Goal: Transaction & Acquisition: Book appointment/travel/reservation

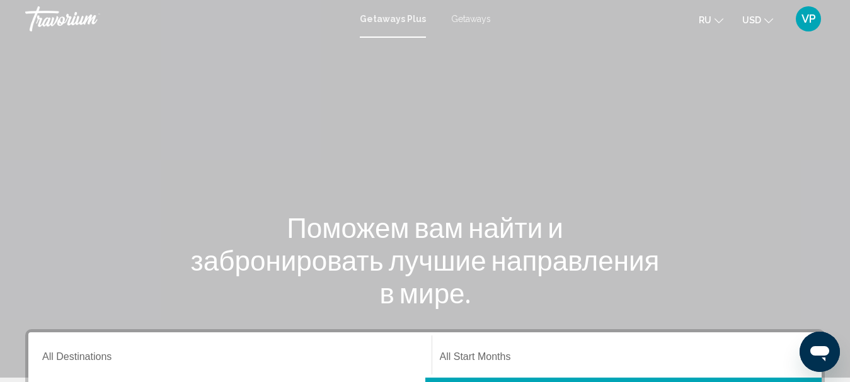
scroll to position [63, 0]
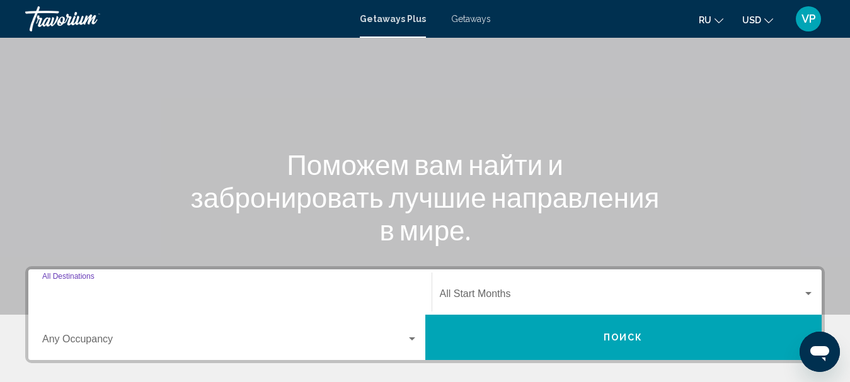
click at [258, 292] on input "Destination All Destinations" at bounding box center [229, 296] width 375 height 11
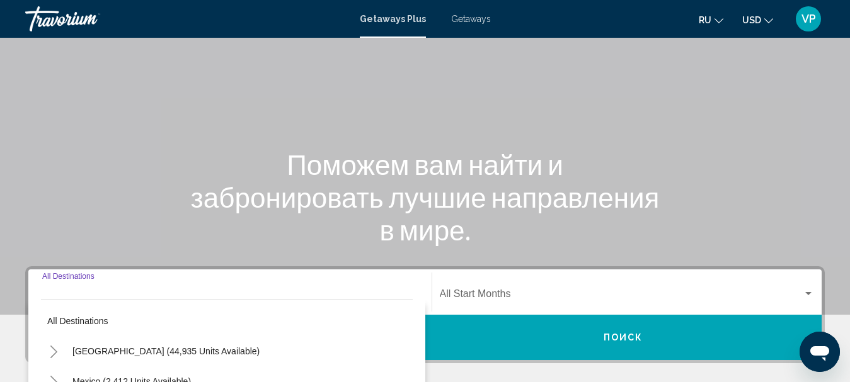
scroll to position [289, 0]
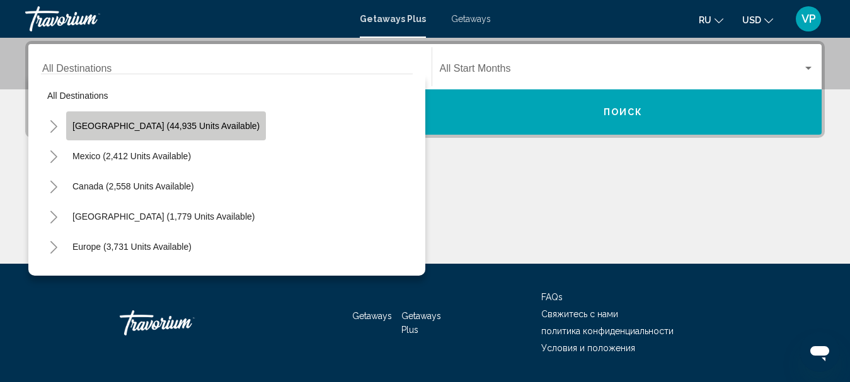
click at [185, 118] on button "United States (44,935 units available)" at bounding box center [166, 126] width 200 height 29
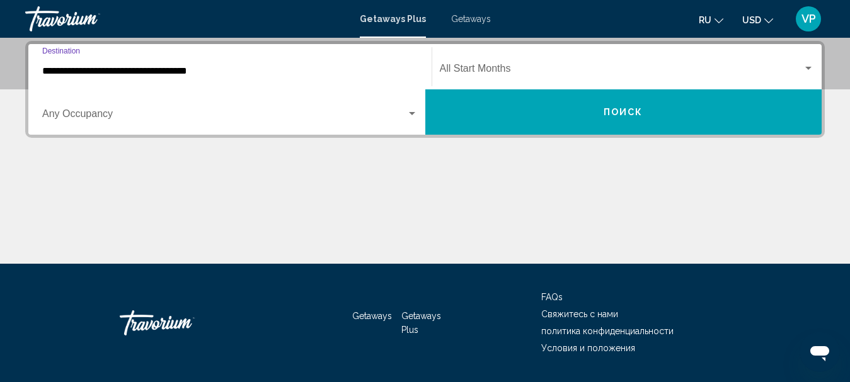
click at [225, 73] on input "**********" at bounding box center [229, 71] width 375 height 11
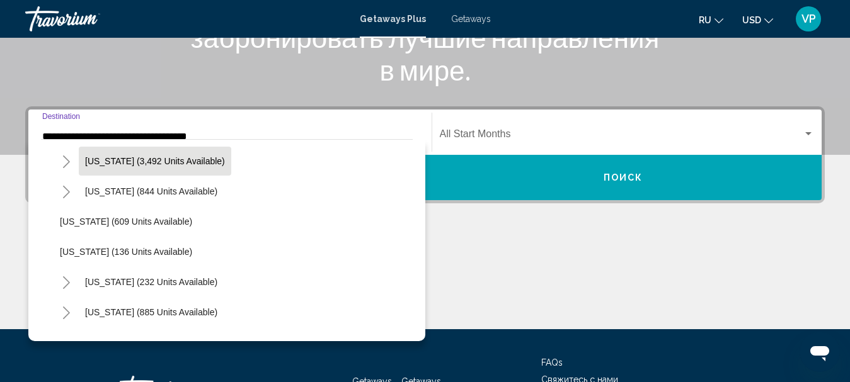
scroll to position [819, 0]
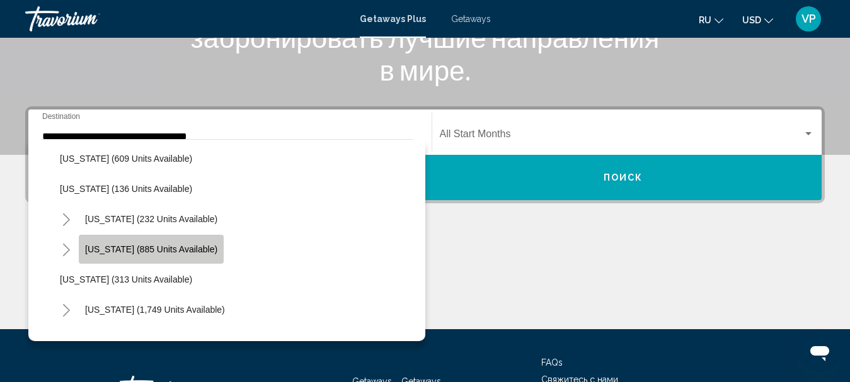
click at [168, 241] on button "North Carolina (885 units available)" at bounding box center [151, 249] width 145 height 29
type input "**********"
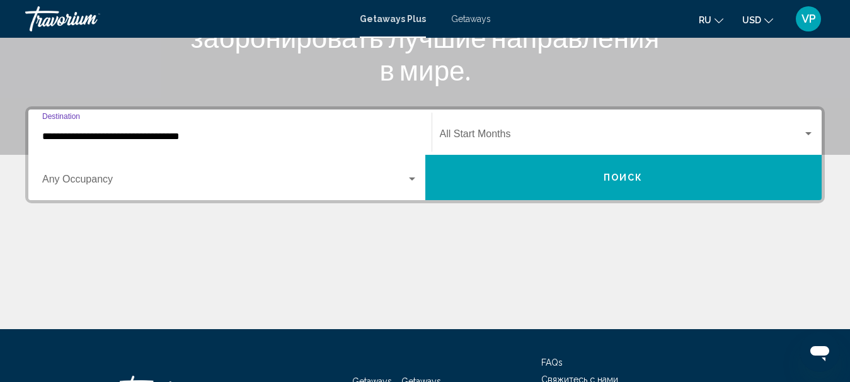
scroll to position [289, 0]
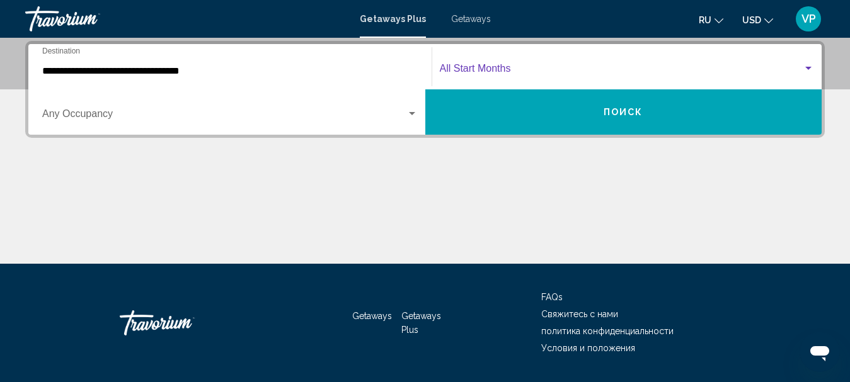
click at [493, 71] on span "Search widget" at bounding box center [622, 71] width 364 height 11
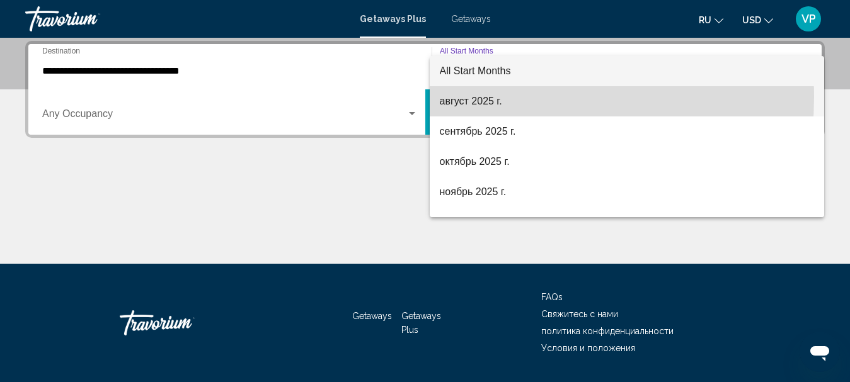
click at [484, 97] on span "август 2025 г." at bounding box center [627, 101] width 375 height 30
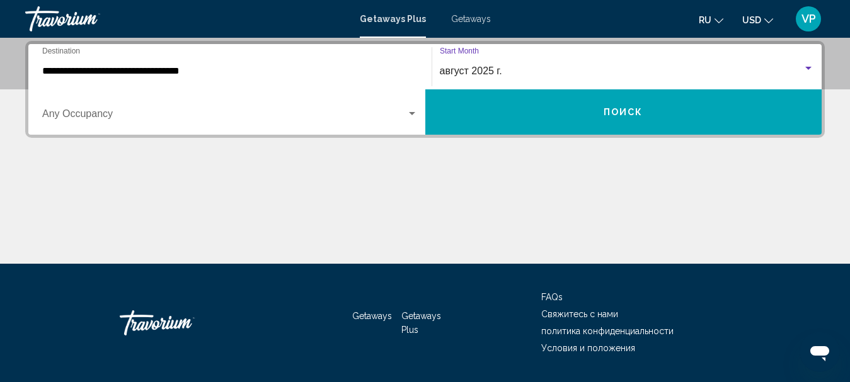
click at [349, 127] on div "Occupancy Any Occupancy" at bounding box center [229, 113] width 375 height 40
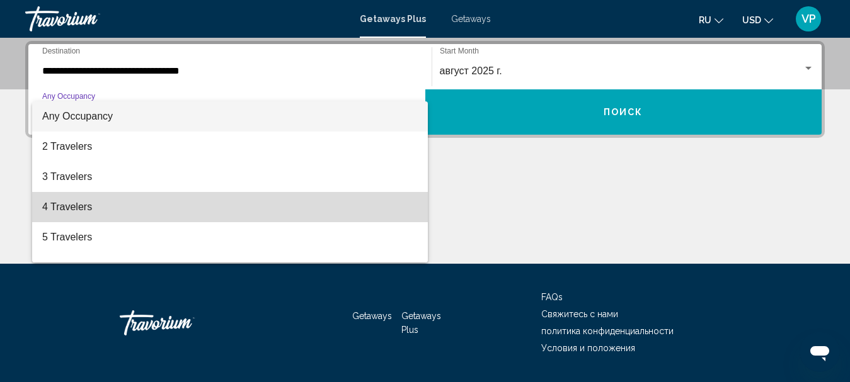
click at [288, 206] on span "4 Travelers" at bounding box center [229, 207] width 375 height 30
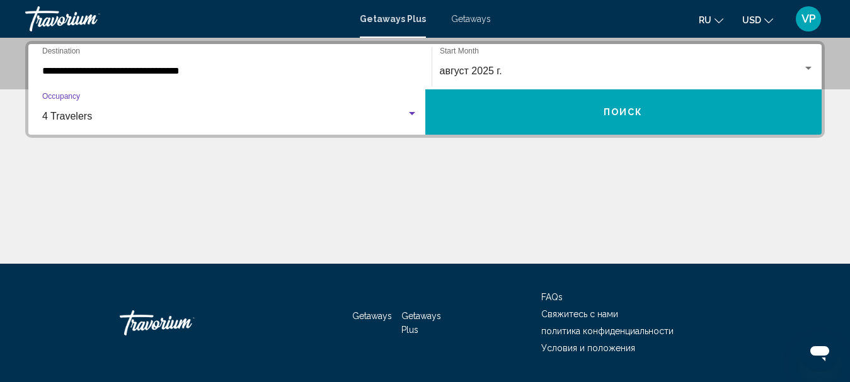
click at [465, 98] on button "Поиск" at bounding box center [623, 111] width 397 height 45
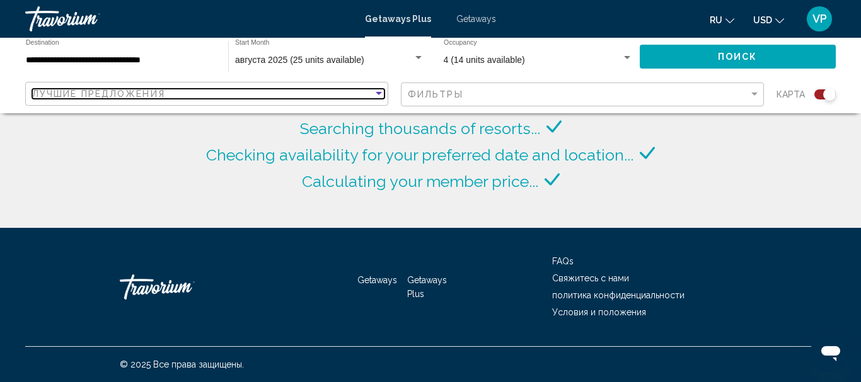
click at [344, 94] on div "Лучшие предложения" at bounding box center [202, 94] width 341 height 10
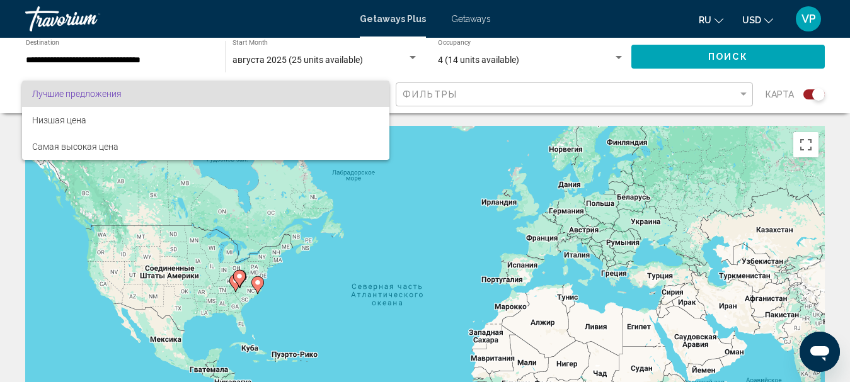
click at [428, 89] on div at bounding box center [425, 191] width 850 height 382
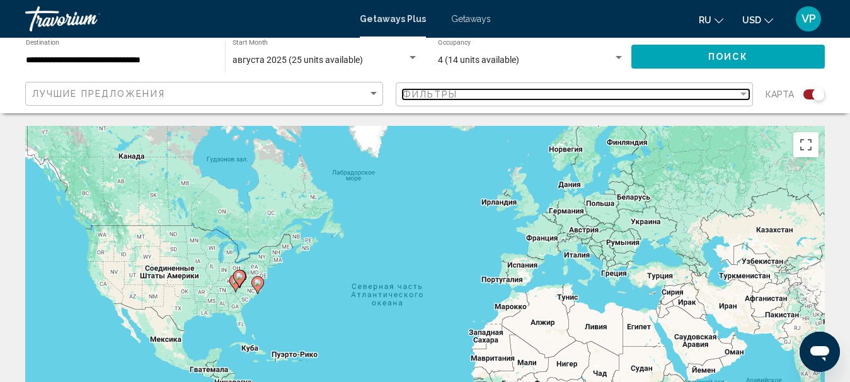
click at [423, 93] on span "Фильтры" at bounding box center [430, 94] width 55 height 10
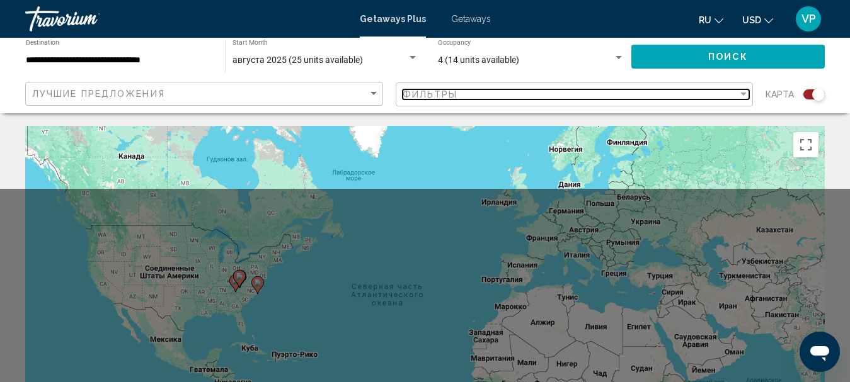
click at [416, 93] on span "Фильтры" at bounding box center [430, 94] width 55 height 10
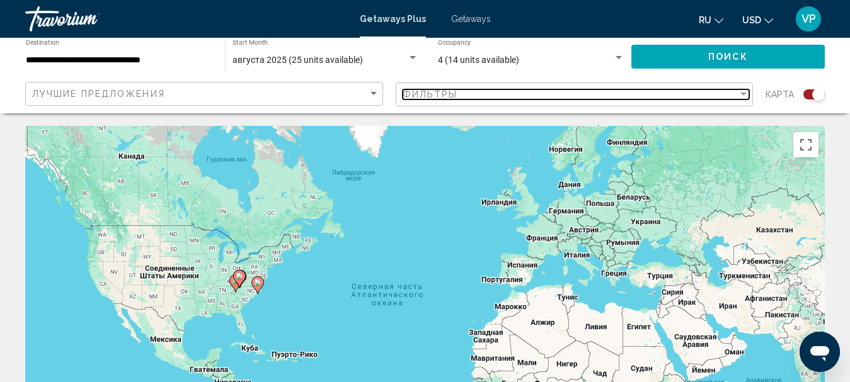
click at [416, 95] on span "Фильтры" at bounding box center [430, 94] width 55 height 10
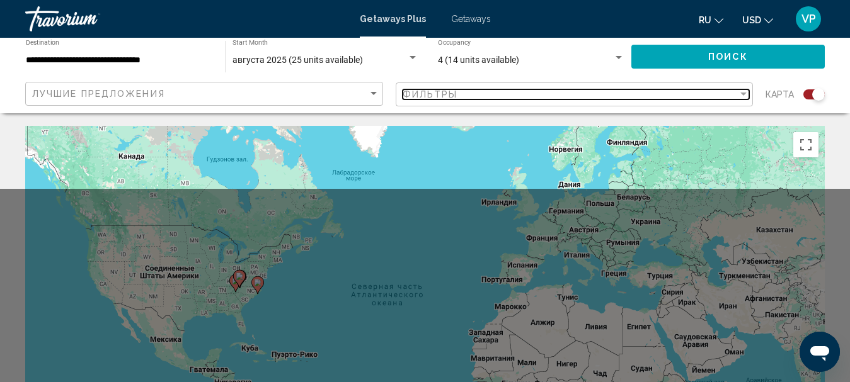
click at [415, 98] on span "Фильтры" at bounding box center [430, 94] width 55 height 10
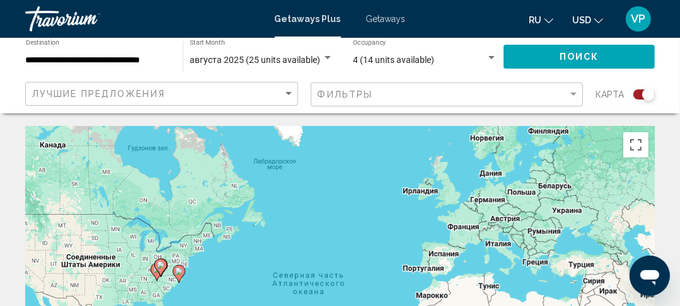
drag, startPoint x: 142, startPoint y: 265, endPoint x: 235, endPoint y: 134, distance: 160.8
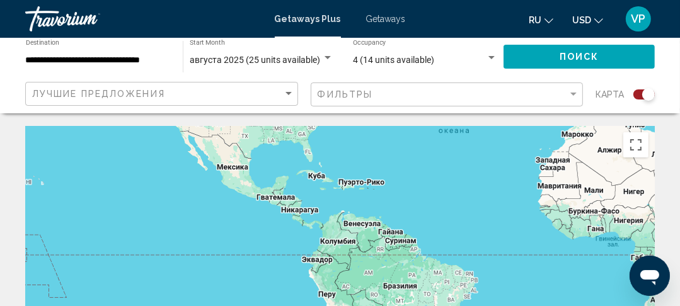
drag, startPoint x: 251, startPoint y: 170, endPoint x: 187, endPoint y: 268, distance: 117.1
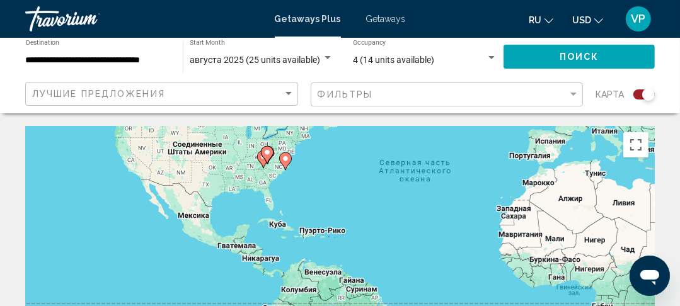
drag, startPoint x: 247, startPoint y: 207, endPoint x: 230, endPoint y: 232, distance: 30.9
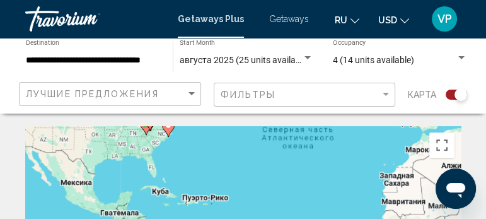
scroll to position [36, 0]
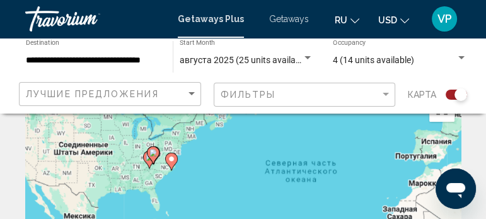
drag, startPoint x: 169, startPoint y: 147, endPoint x: 170, endPoint y: 217, distance: 70.6
click at [172, 218] on div "Чтобы активировать перетаскивание с помощью клавиатуры, нажмите Alt + Ввод. Пос…" at bounding box center [242, 216] width 435 height 252
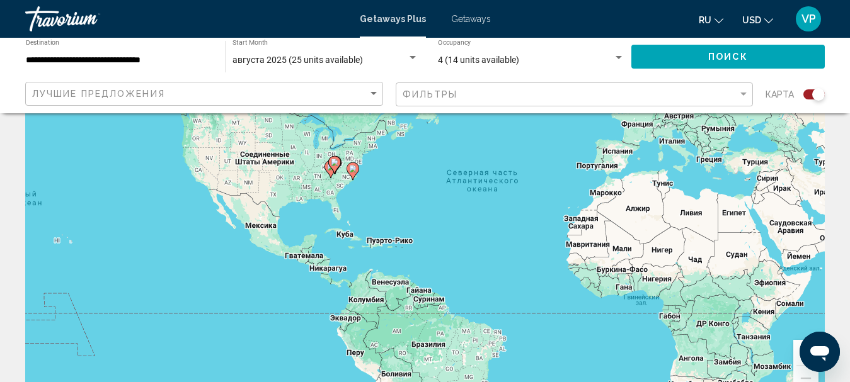
scroll to position [161, 0]
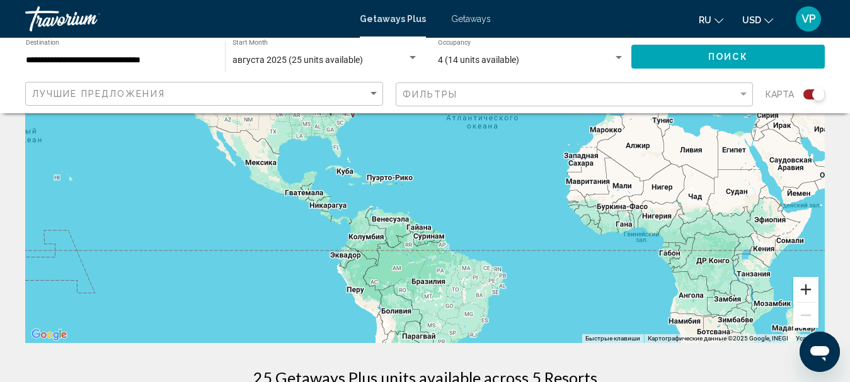
click at [804, 288] on button "Увеличить" at bounding box center [805, 289] width 25 height 25
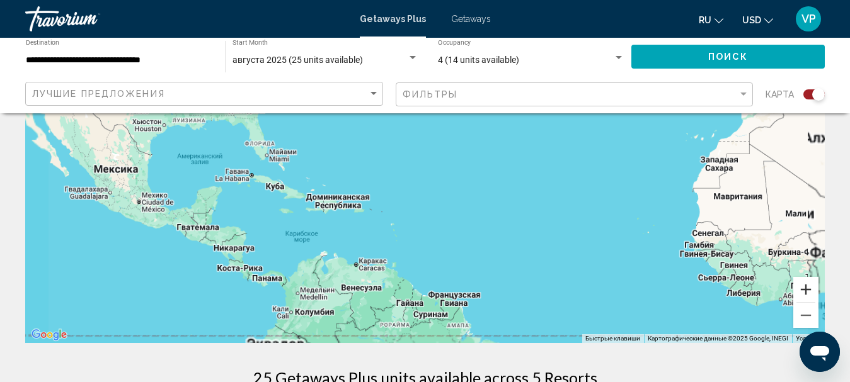
click at [804, 289] on button "Увеличить" at bounding box center [805, 289] width 25 height 25
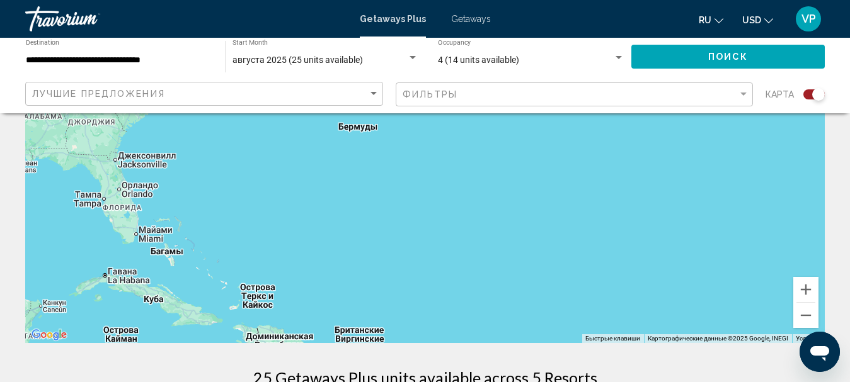
drag, startPoint x: 447, startPoint y: 264, endPoint x: 508, endPoint y: 314, distance: 79.3
click at [472, 293] on div "Чтобы активировать перетаскивание с помощью клавиатуры, нажмите Alt + Ввод. Пос…" at bounding box center [424, 154] width 799 height 378
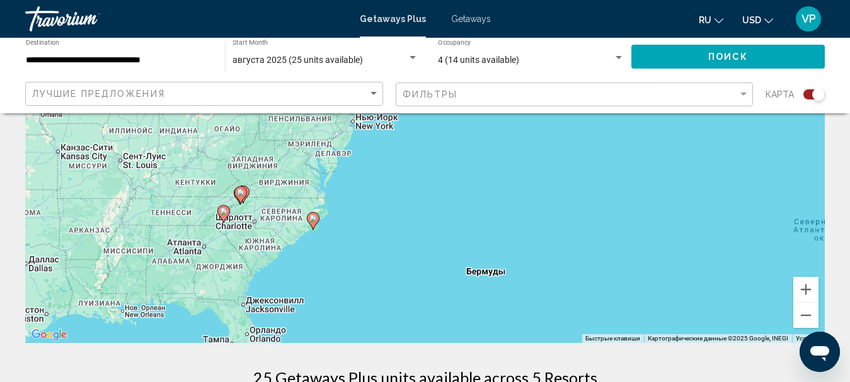
drag, startPoint x: 368, startPoint y: 179, endPoint x: 418, endPoint y: 214, distance: 61.2
click at [418, 223] on div "Чтобы активировать перетаскивание с помощью клавиатуры, нажмите Alt + Ввод. Пос…" at bounding box center [424, 154] width 799 height 378
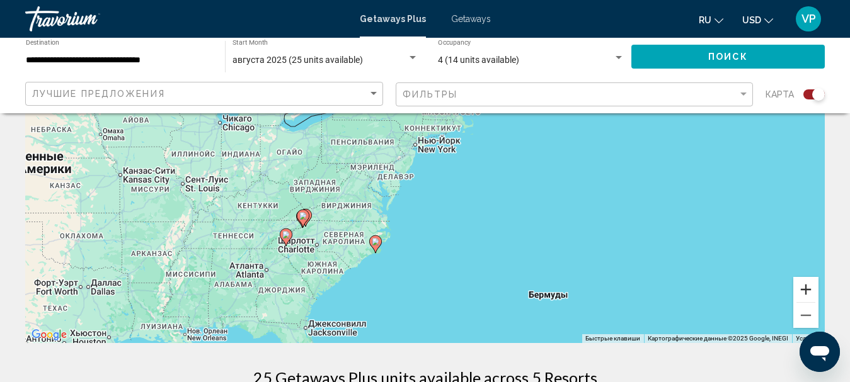
click at [805, 294] on button "Увеличить" at bounding box center [805, 289] width 25 height 25
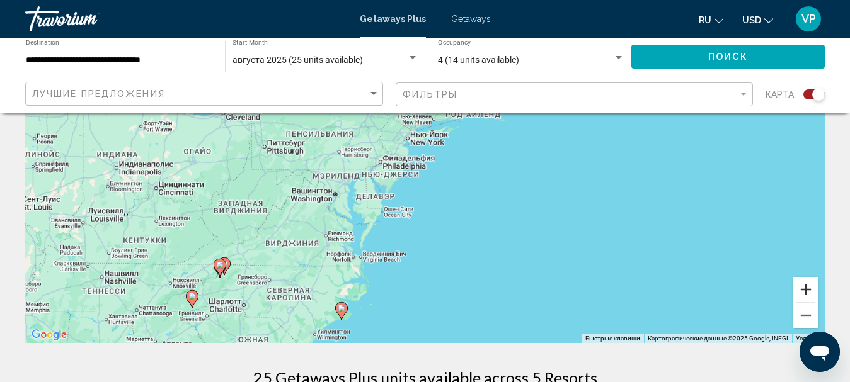
click at [805, 294] on button "Увеличить" at bounding box center [805, 289] width 25 height 25
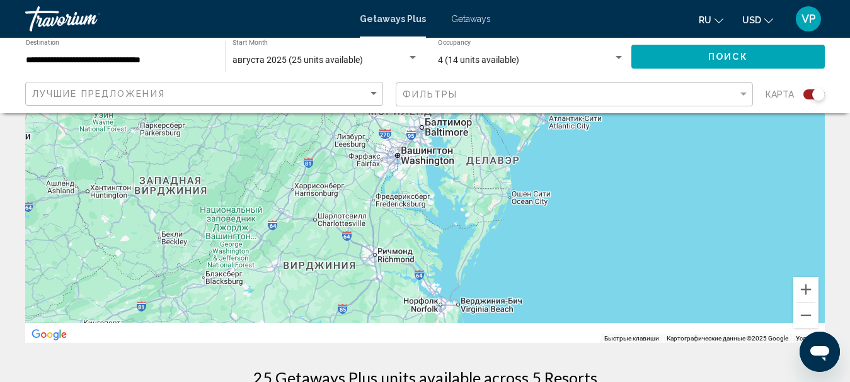
drag, startPoint x: 268, startPoint y: 302, endPoint x: 485, endPoint y: 192, distance: 243.4
click at [485, 192] on div "Main content" at bounding box center [424, 154] width 799 height 378
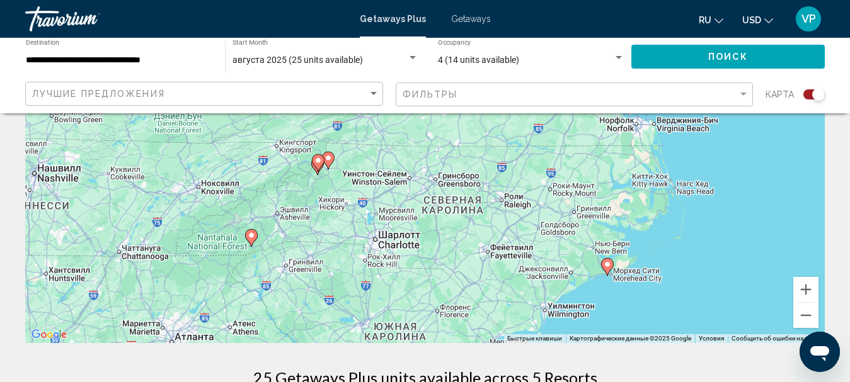
drag, startPoint x: 389, startPoint y: 270, endPoint x: 430, endPoint y: 166, distance: 111.5
click at [425, 166] on div "Чтобы активировать перетаскивание с помощью клавиатуры, нажмите Alt + Ввод. Пос…" at bounding box center [424, 154] width 799 height 378
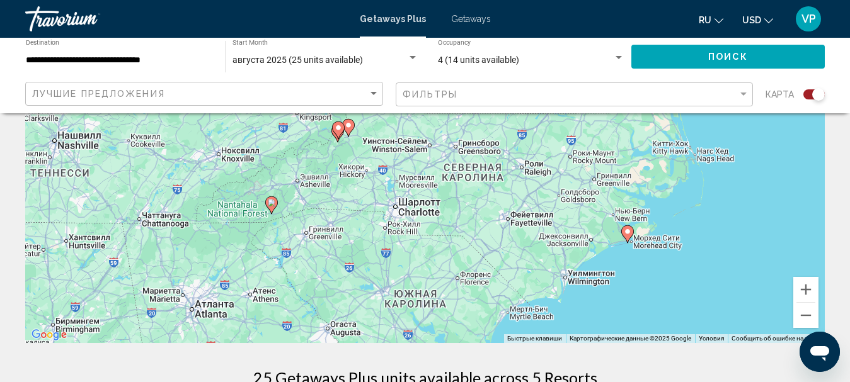
click at [270, 200] on image "Main content" at bounding box center [272, 203] width 8 height 8
type input "**********"
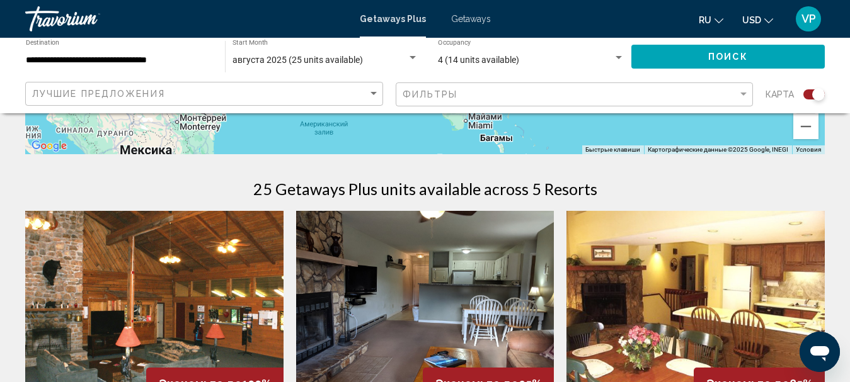
scroll to position [98, 0]
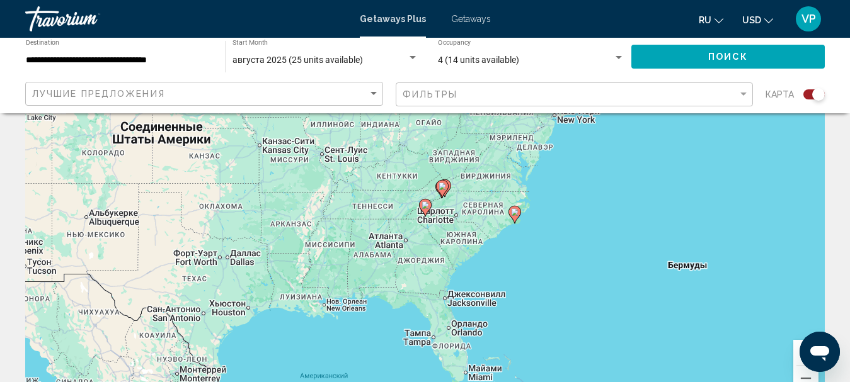
click at [481, 21] on span "Getaways" at bounding box center [471, 19] width 40 height 10
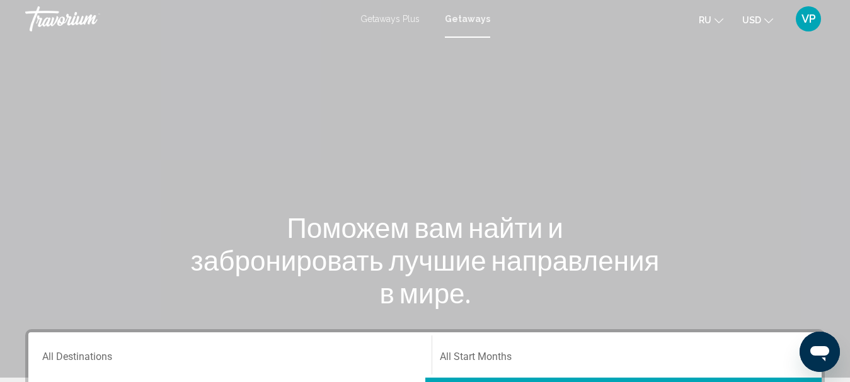
scroll to position [189, 0]
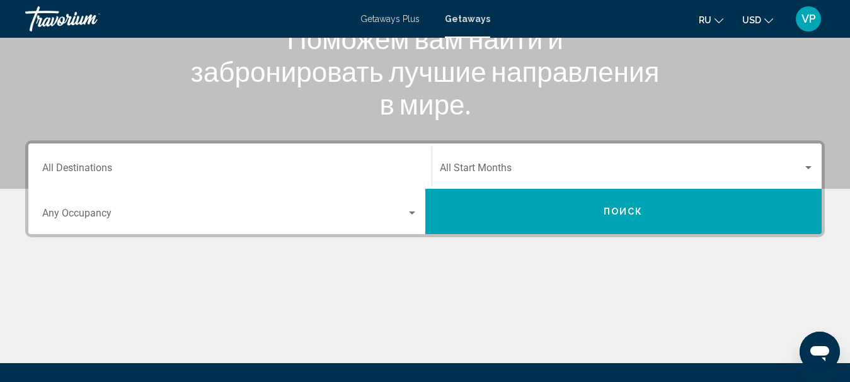
click at [261, 165] on input "Destination All Destinations" at bounding box center [229, 170] width 375 height 11
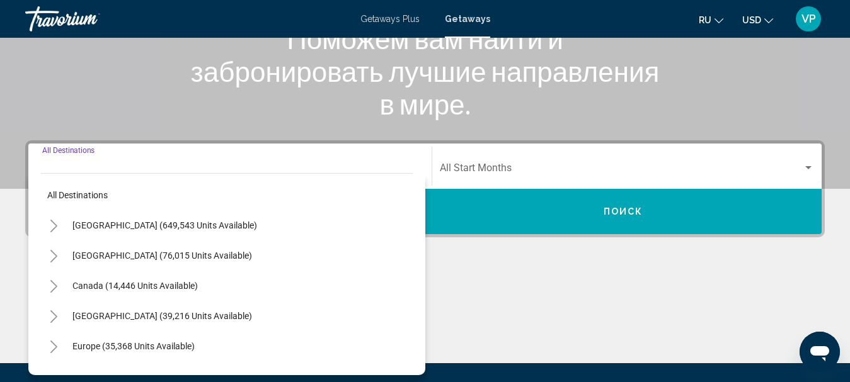
scroll to position [289, 0]
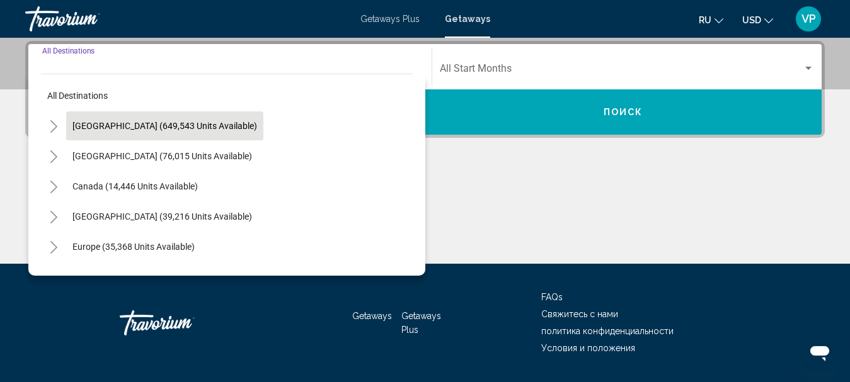
click at [207, 127] on span "United States (649,543 units available)" at bounding box center [164, 126] width 185 height 10
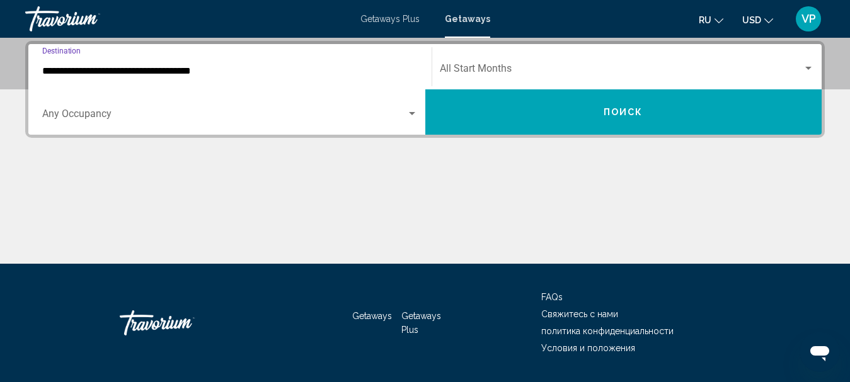
click at [287, 66] on input "**********" at bounding box center [229, 71] width 375 height 11
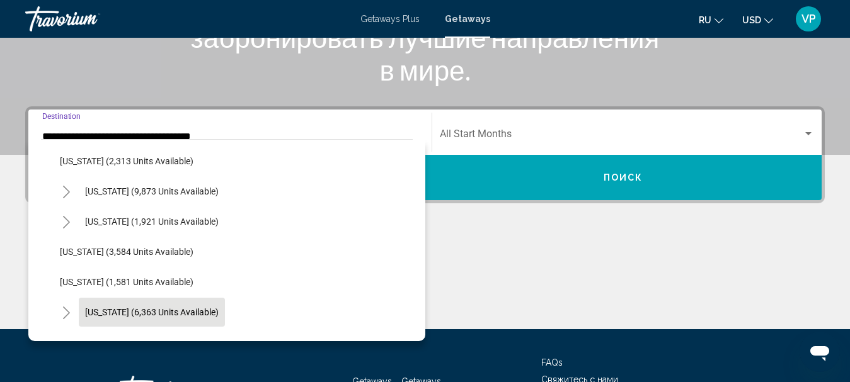
scroll to position [819, 0]
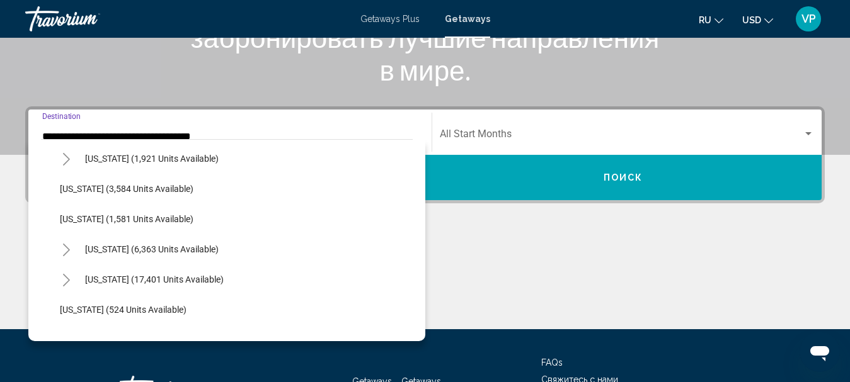
click at [181, 276] on span "North Carolina (17,401 units available)" at bounding box center [154, 280] width 139 height 10
type input "**********"
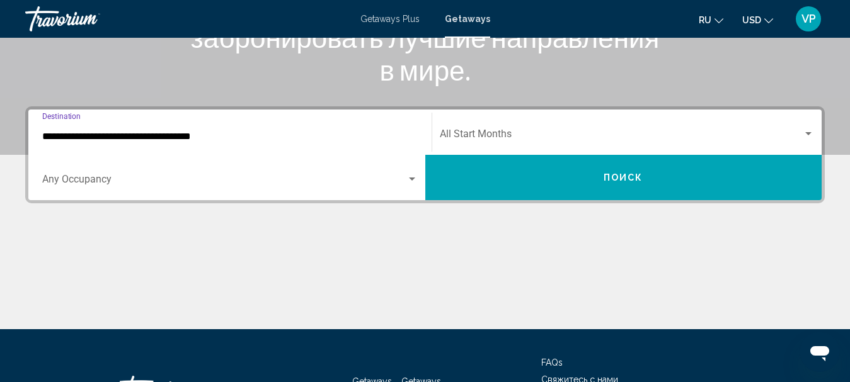
scroll to position [289, 0]
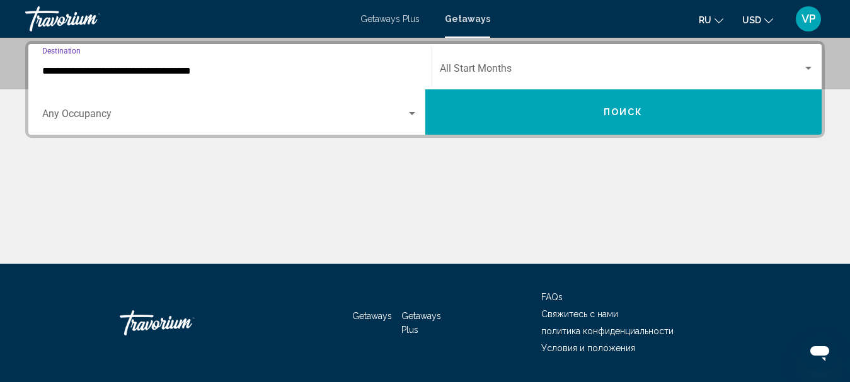
click at [482, 58] on div "Start Month All Start Months" at bounding box center [627, 67] width 375 height 40
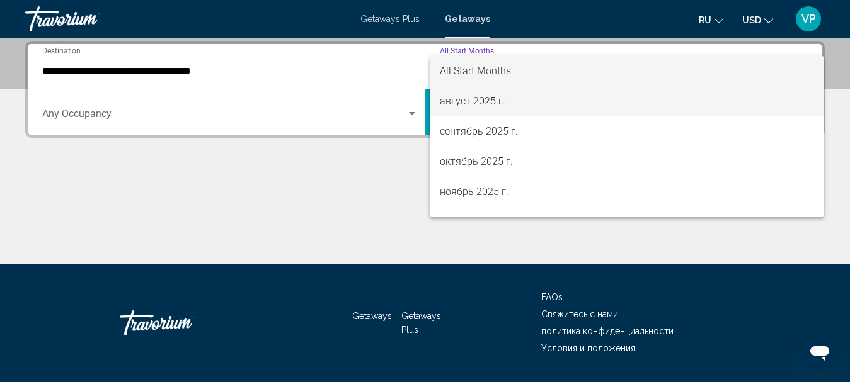
click at [472, 96] on span "август 2025 г." at bounding box center [627, 101] width 375 height 30
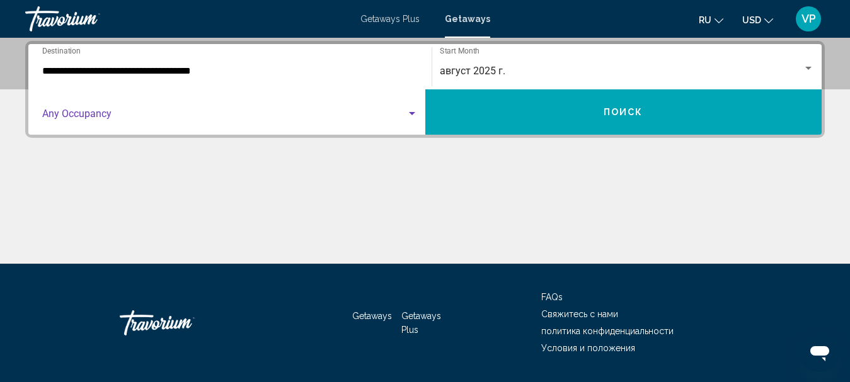
click at [362, 115] on span "Search widget" at bounding box center [224, 116] width 364 height 11
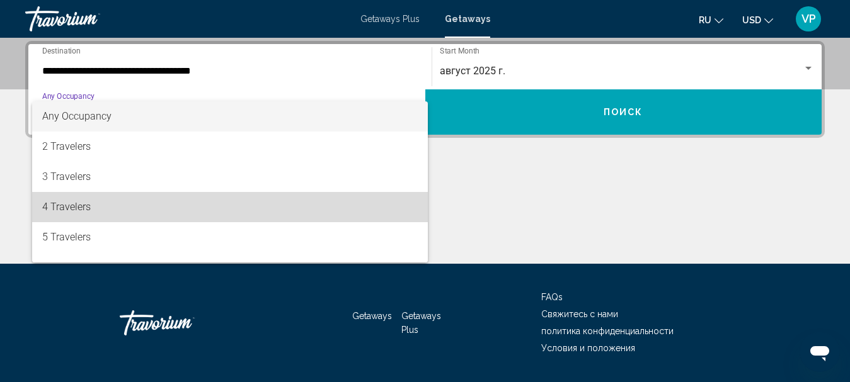
click at [306, 205] on span "4 Travelers" at bounding box center [229, 207] width 375 height 30
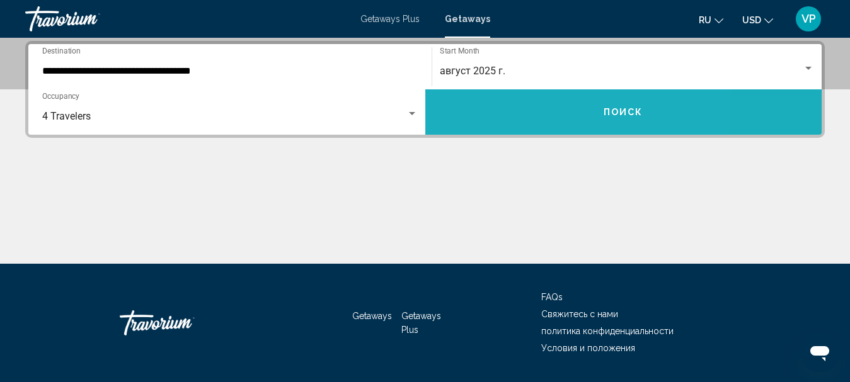
click at [455, 117] on button "Поиск" at bounding box center [623, 111] width 397 height 45
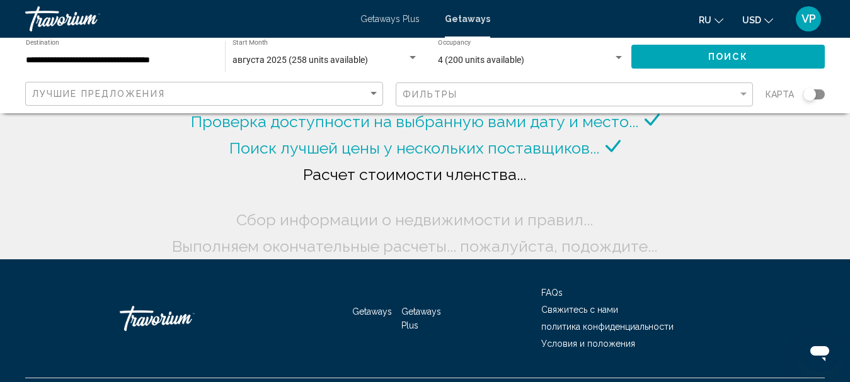
click at [816, 94] on div "Search widget" at bounding box center [813, 94] width 21 height 10
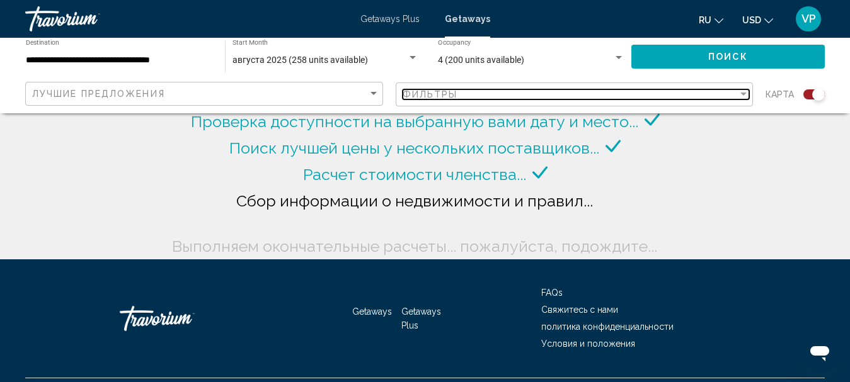
click at [674, 90] on div "Фильтры" at bounding box center [571, 94] width 336 height 10
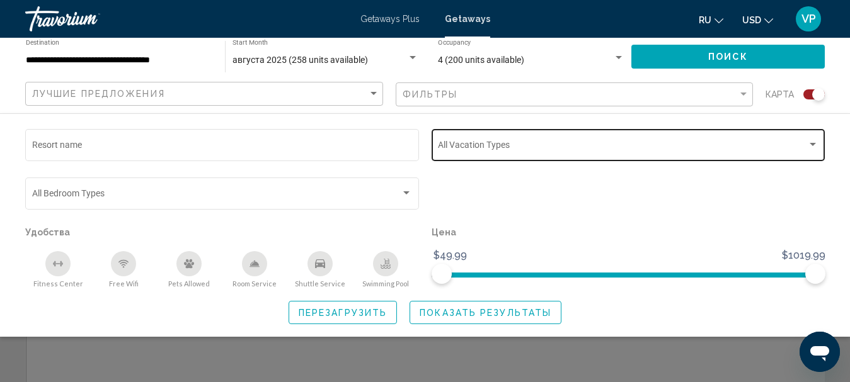
click at [520, 149] on span "Search widget" at bounding box center [622, 147] width 369 height 10
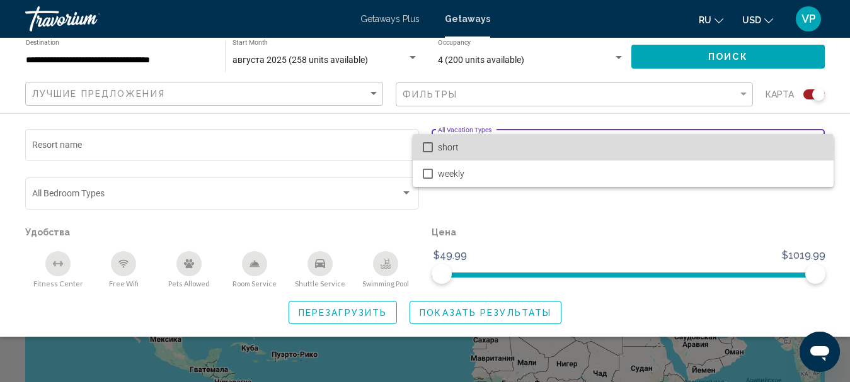
click at [506, 149] on span "short" at bounding box center [631, 147] width 386 height 26
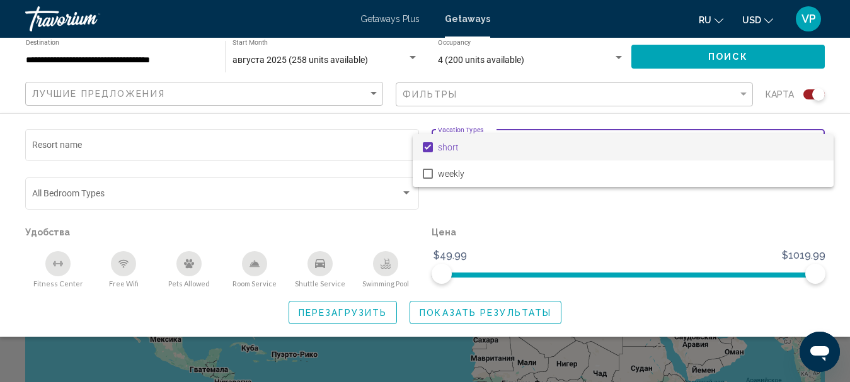
click at [433, 310] on div at bounding box center [425, 191] width 850 height 382
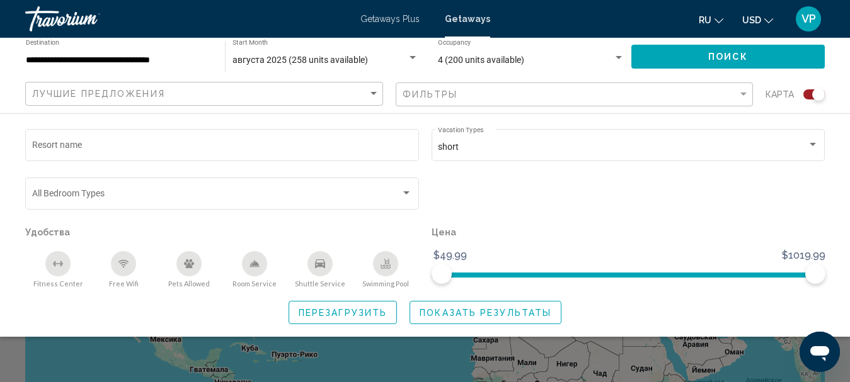
click at [433, 311] on span "Показать результаты" at bounding box center [486, 313] width 132 height 10
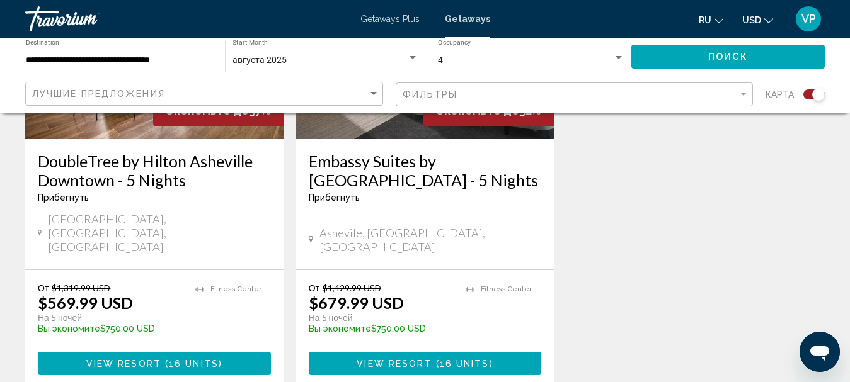
scroll to position [1638, 0]
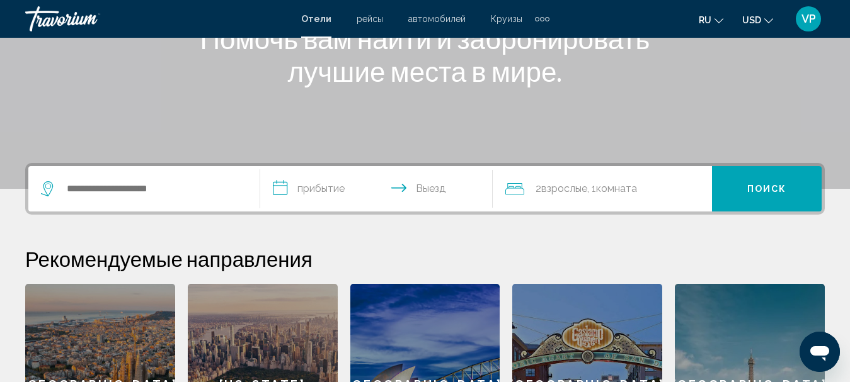
scroll to position [252, 0]
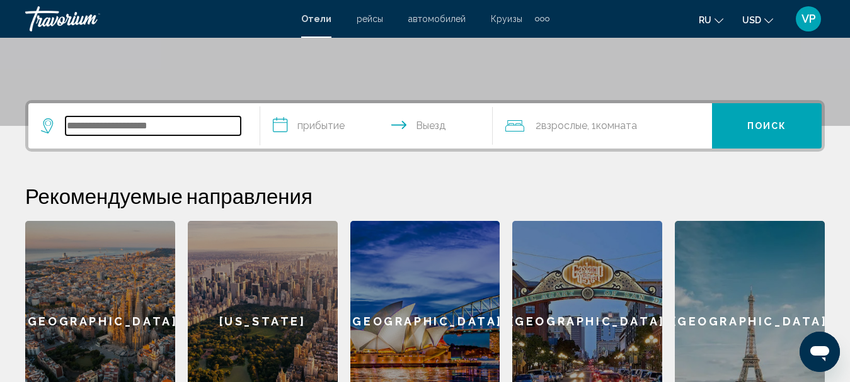
click at [218, 131] on input "Search widget" at bounding box center [153, 126] width 175 height 19
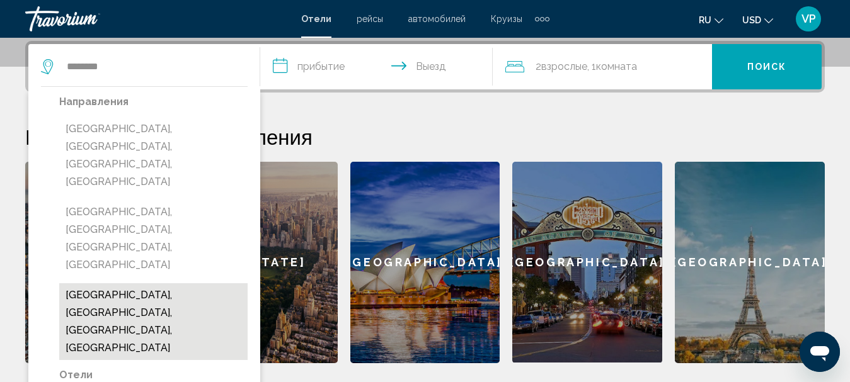
click at [155, 283] on button "[GEOGRAPHIC_DATA], [GEOGRAPHIC_DATA], [GEOGRAPHIC_DATA], [GEOGRAPHIC_DATA]" at bounding box center [153, 321] width 188 height 77
type input "**********"
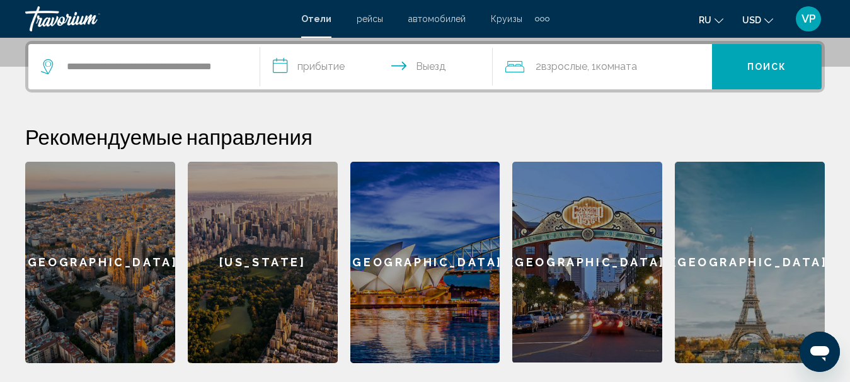
click at [330, 72] on input "**********" at bounding box center [378, 68] width 237 height 49
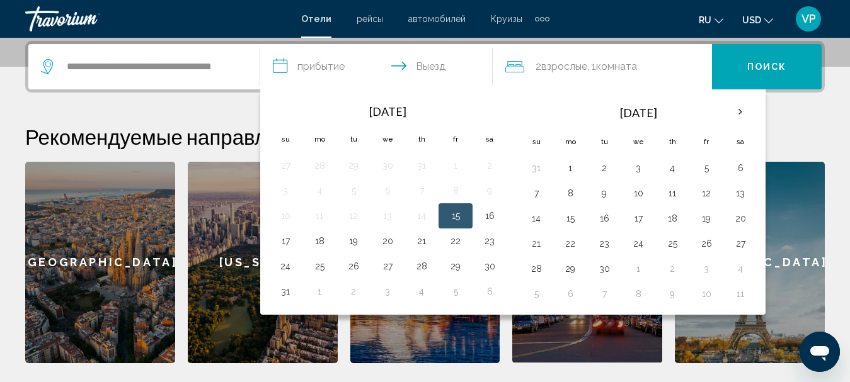
click at [457, 214] on button "15" at bounding box center [455, 216] width 20 height 18
click at [319, 241] on button "18" at bounding box center [319, 241] width 20 height 18
type input "**********"
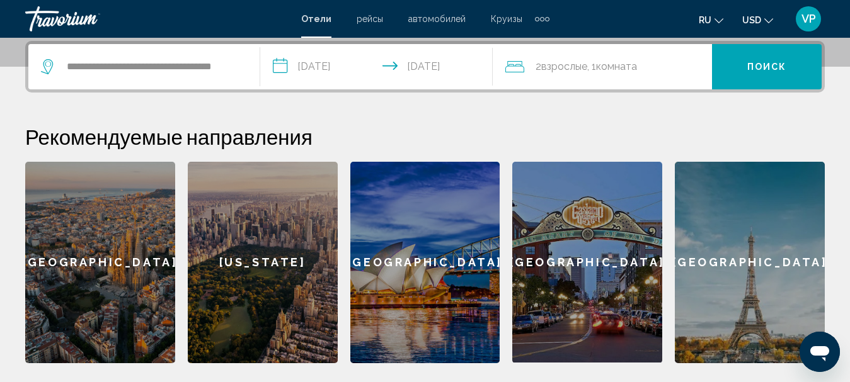
drag, startPoint x: 592, startPoint y: 65, endPoint x: 585, endPoint y: 72, distance: 9.4
click at [592, 66] on span ", 1 Комната номера" at bounding box center [612, 67] width 50 height 18
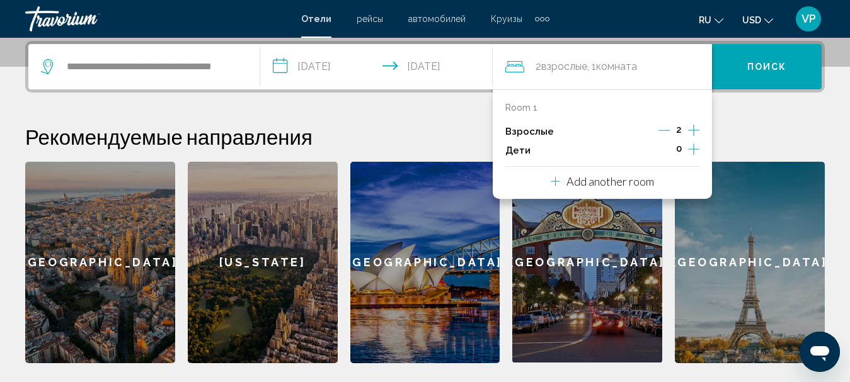
click at [691, 151] on icon "Increment children" at bounding box center [693, 149] width 11 height 15
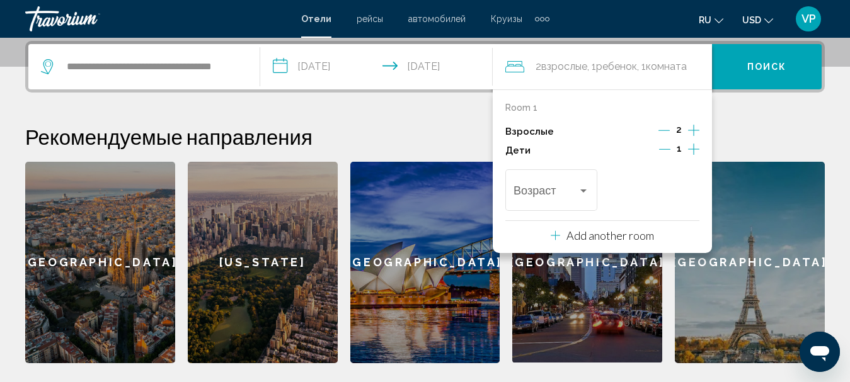
click at [691, 151] on icon "Increment children" at bounding box center [693, 149] width 11 height 15
click at [559, 203] on div "Возраст" at bounding box center [551, 188] width 76 height 45
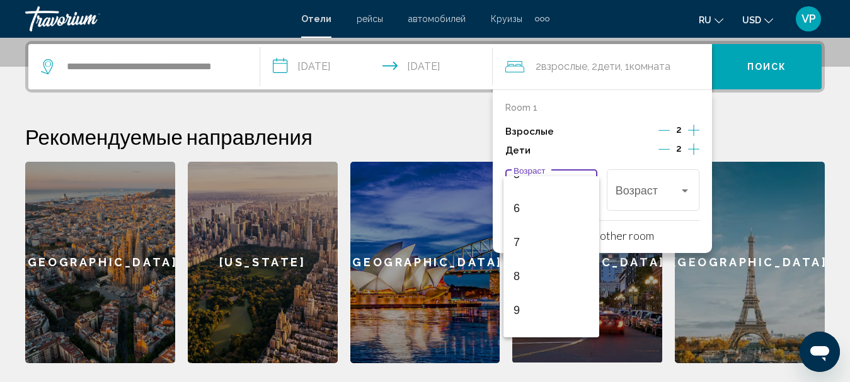
scroll to position [252, 0]
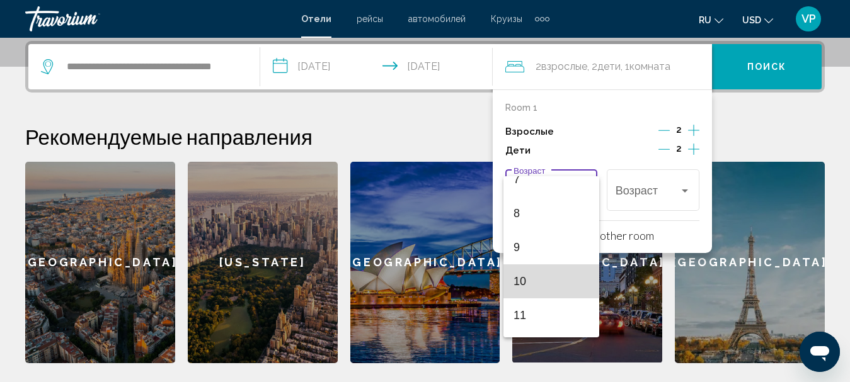
click at [566, 280] on span "10" at bounding box center [551, 282] width 76 height 34
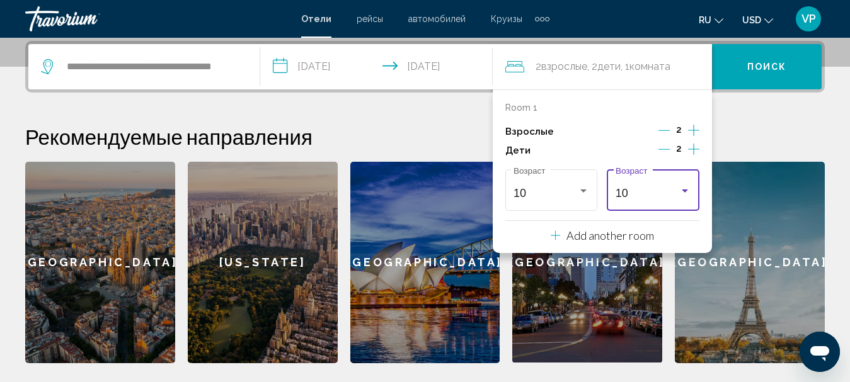
click at [655, 191] on div "10" at bounding box center [647, 193] width 64 height 13
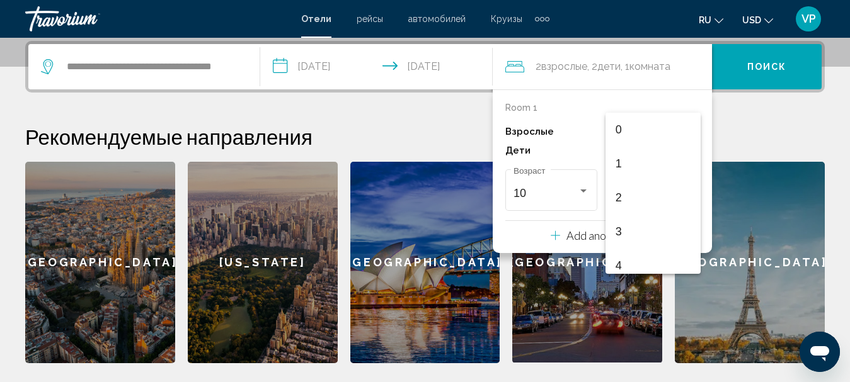
scroll to position [277, 0]
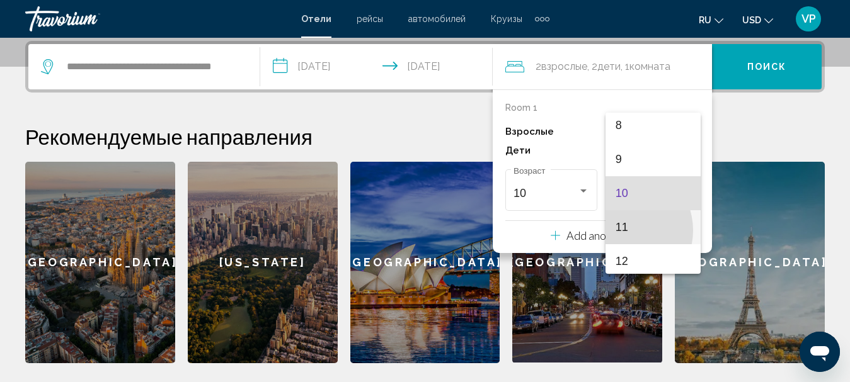
click at [621, 231] on span "11" at bounding box center [653, 227] width 76 height 34
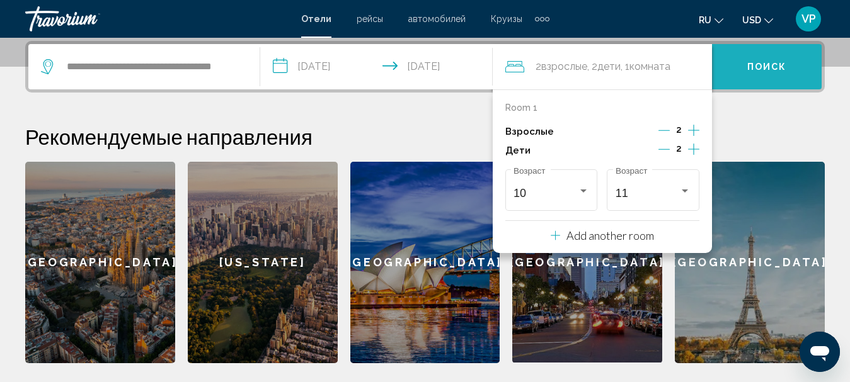
click at [760, 69] on span "Поиск" at bounding box center [767, 67] width 40 height 10
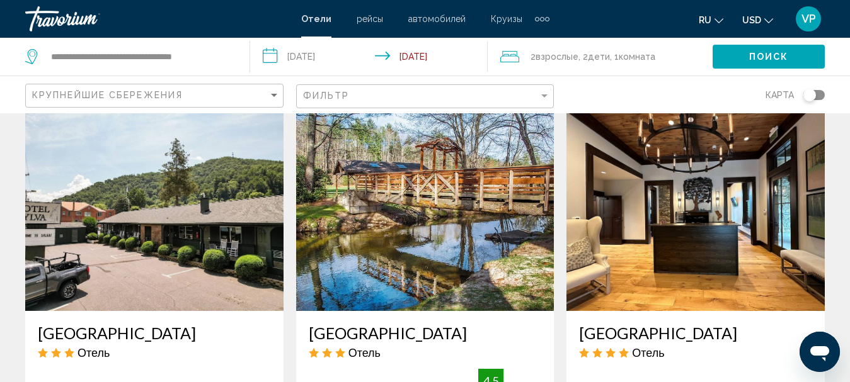
scroll to position [1538, 0]
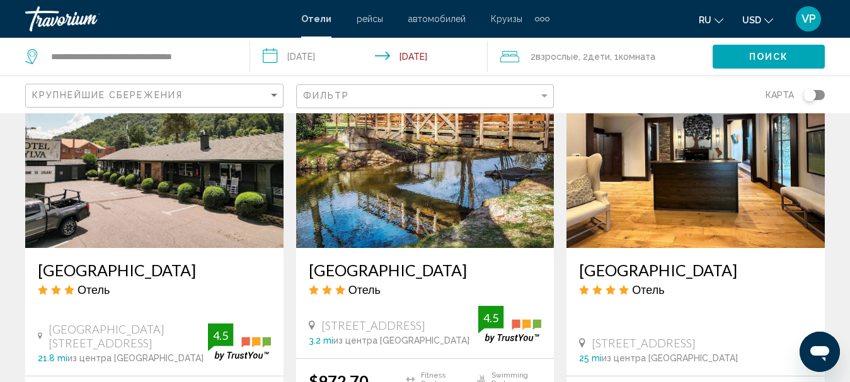
click at [375, 261] on h3 "[GEOGRAPHIC_DATA]" at bounding box center [425, 270] width 233 height 19
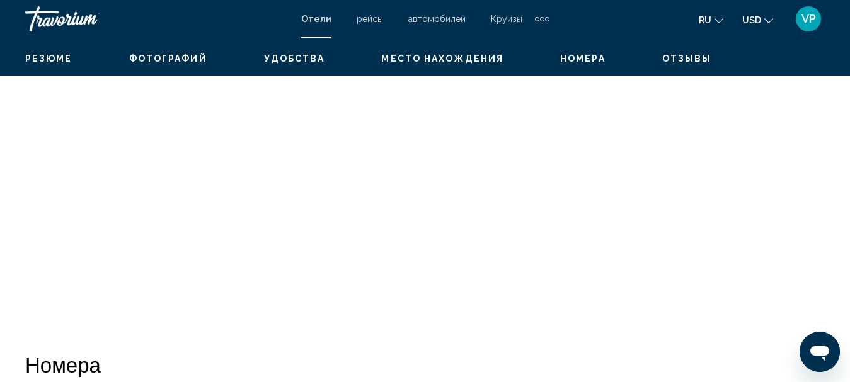
scroll to position [146, 0]
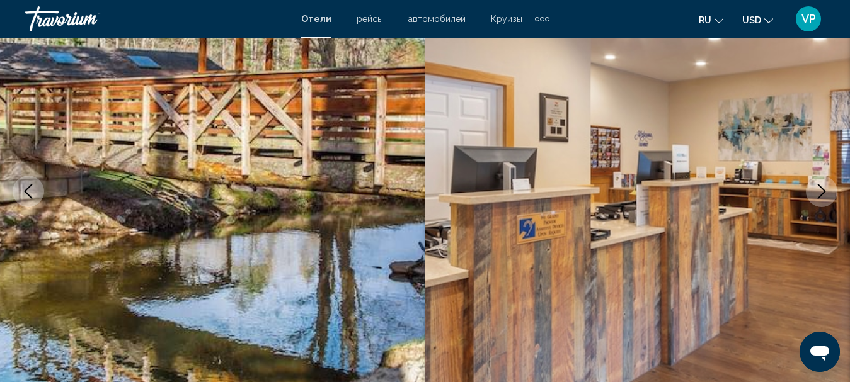
click at [540, 19] on div "Extra navigation items" at bounding box center [542, 19] width 4 height 4
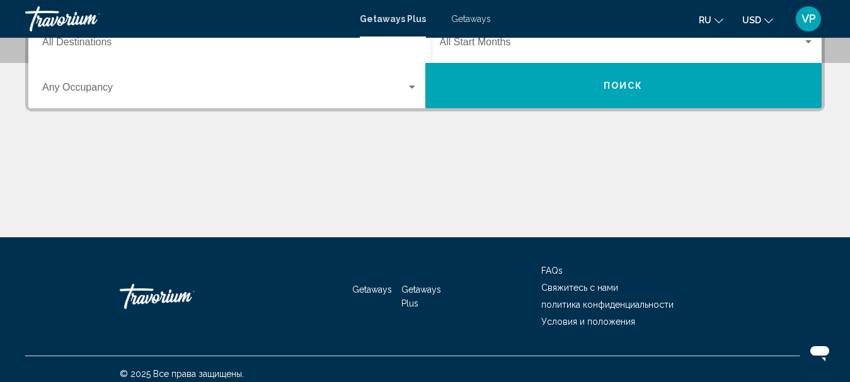
scroll to position [126, 0]
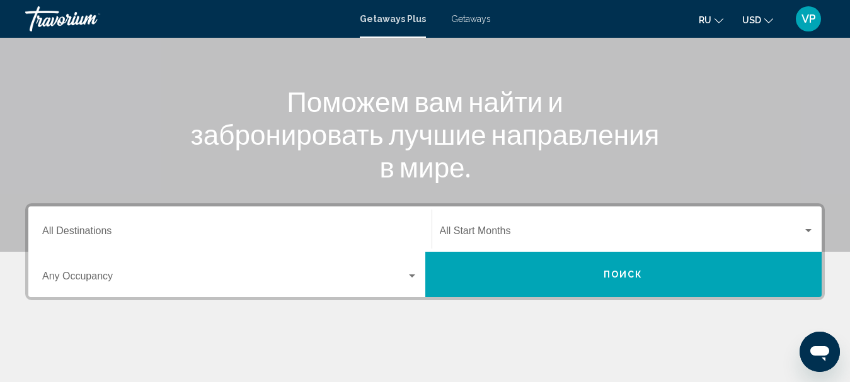
click at [307, 233] on input "Destination All Destinations" at bounding box center [229, 233] width 375 height 11
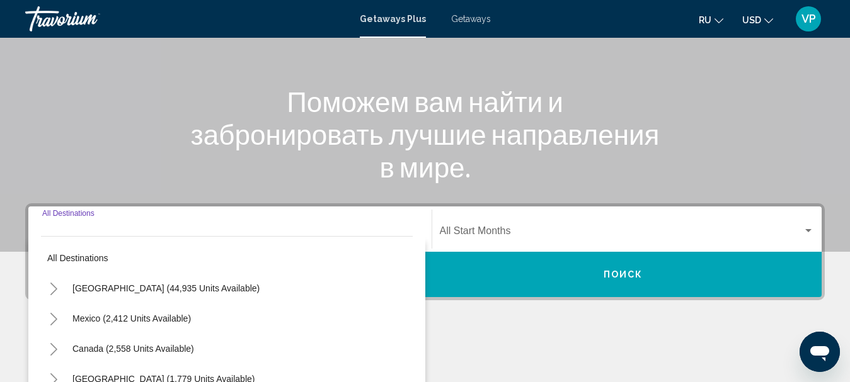
scroll to position [289, 0]
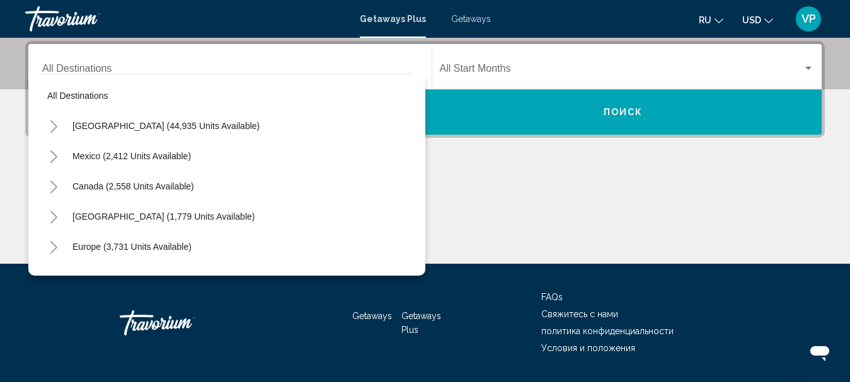
click at [362, 55] on div "Destination All Destinations" at bounding box center [229, 67] width 375 height 40
click at [352, 67] on input "Destination All Destinations" at bounding box center [229, 71] width 375 height 11
click at [315, 70] on input "Destination All Destinations" at bounding box center [229, 71] width 375 height 11
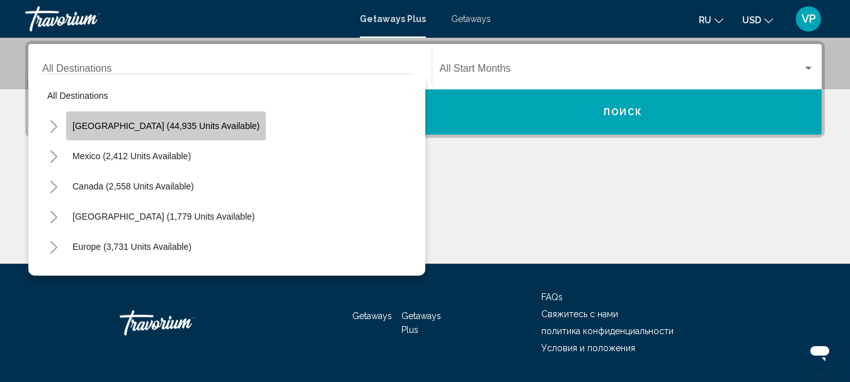
click at [220, 122] on span "United States (44,935 units available)" at bounding box center [165, 126] width 187 height 10
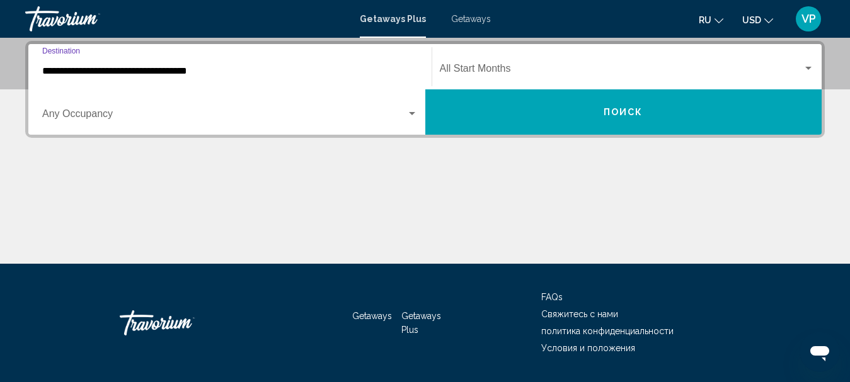
click at [217, 72] on input "**********" at bounding box center [229, 71] width 375 height 11
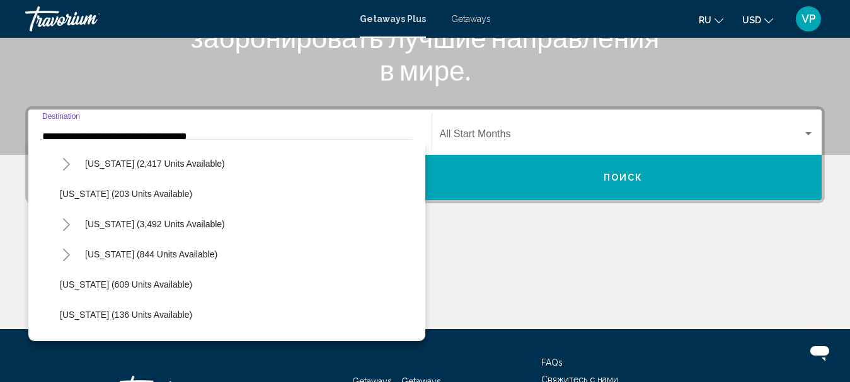
scroll to position [756, 0]
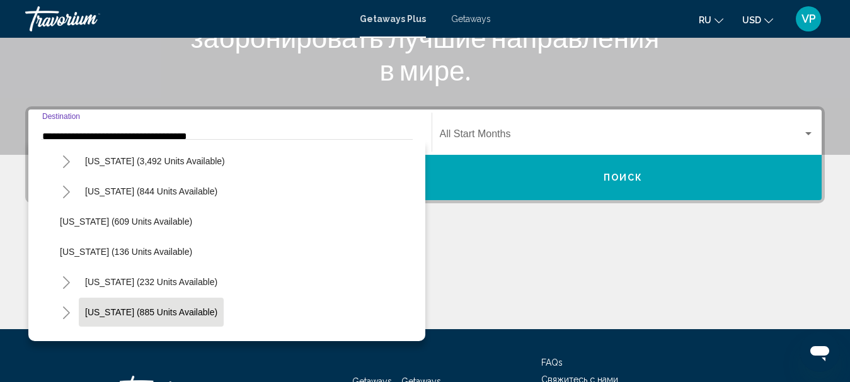
click at [138, 315] on span "North Carolina (885 units available)" at bounding box center [151, 312] width 132 height 10
type input "**********"
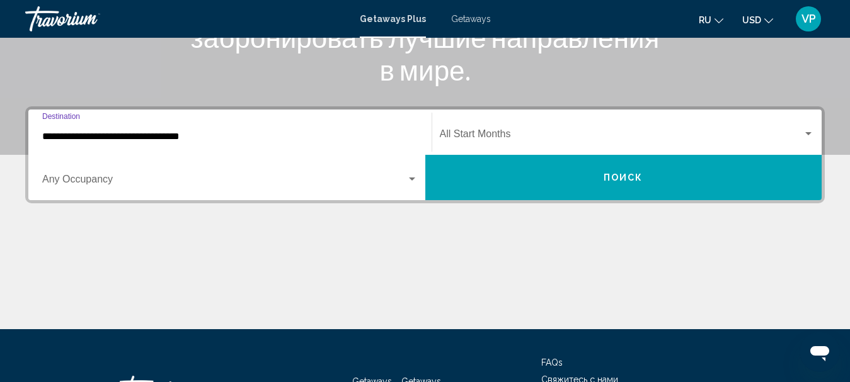
scroll to position [289, 0]
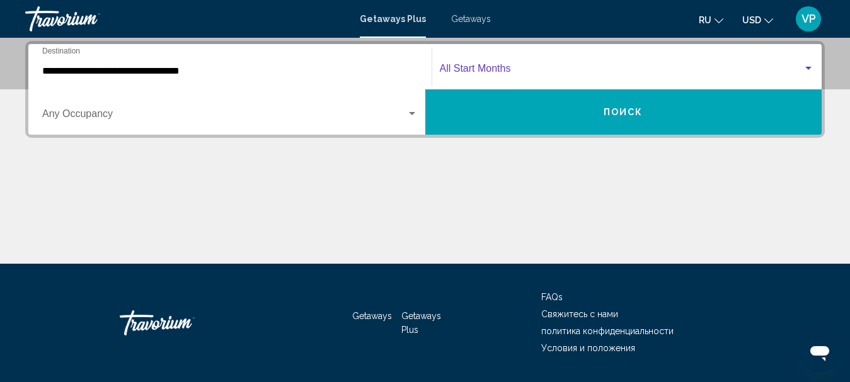
click at [586, 69] on span "Search widget" at bounding box center [622, 71] width 364 height 11
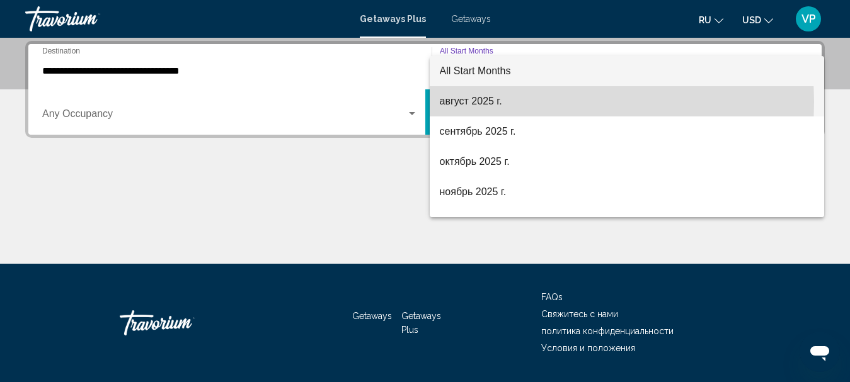
click at [528, 102] on span "август 2025 г." at bounding box center [627, 101] width 375 height 30
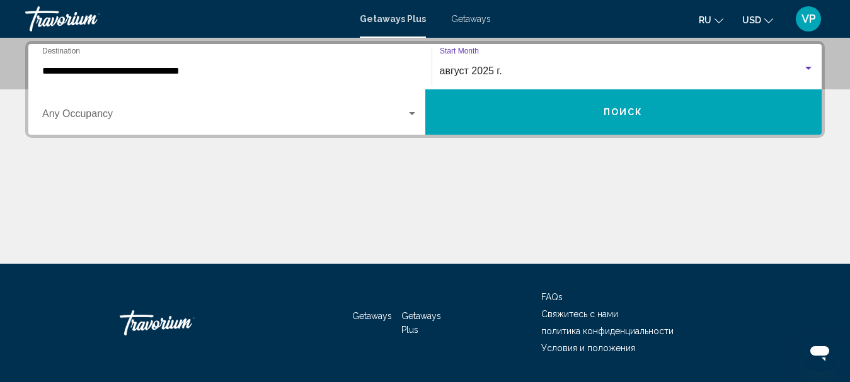
click at [392, 115] on span "Search widget" at bounding box center [224, 116] width 364 height 11
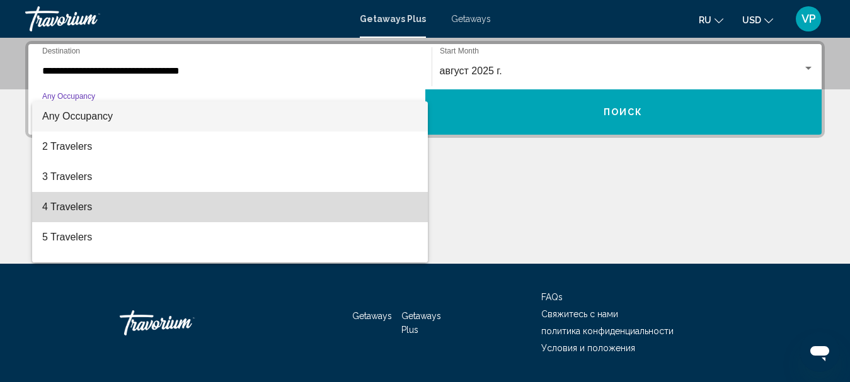
click at [280, 195] on span "4 Travelers" at bounding box center [229, 207] width 375 height 30
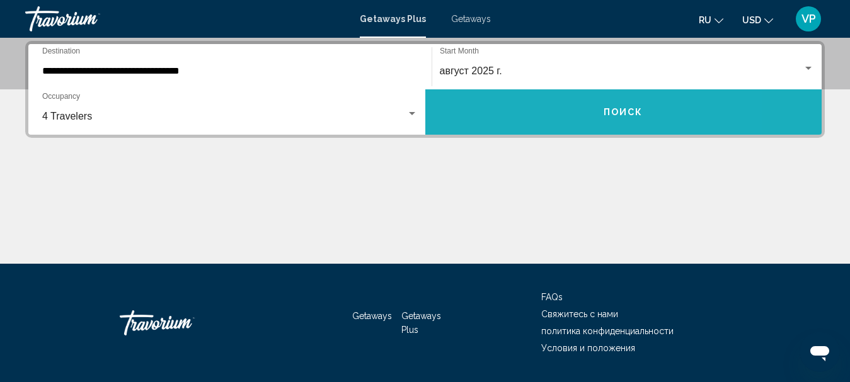
click at [471, 105] on button "Поиск" at bounding box center [623, 111] width 397 height 45
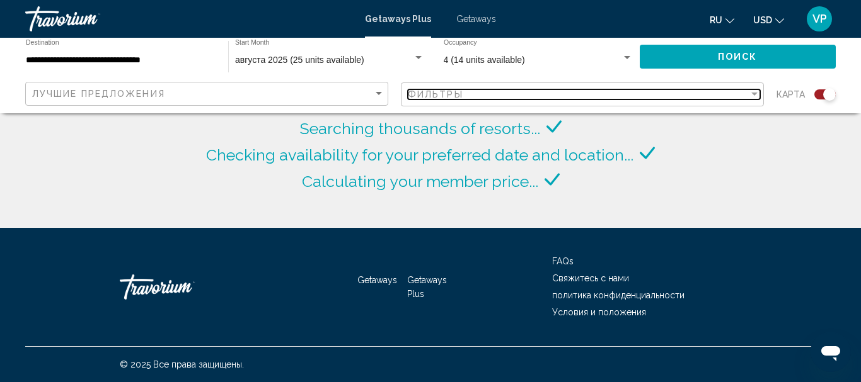
click at [484, 97] on div "Фильтры" at bounding box center [578, 94] width 341 height 10
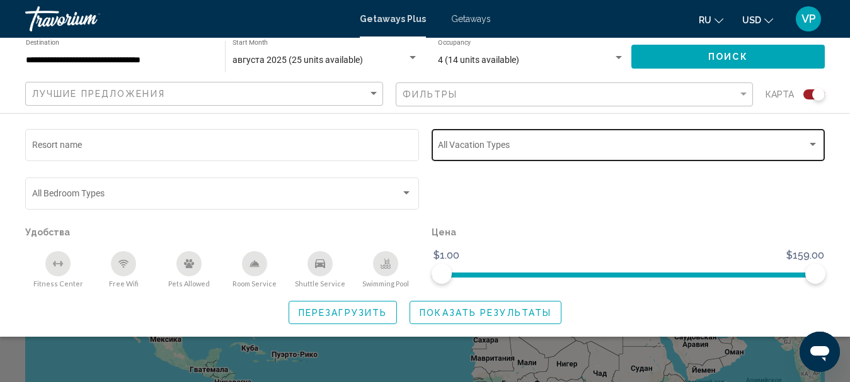
click at [539, 143] on span "Search widget" at bounding box center [622, 147] width 369 height 10
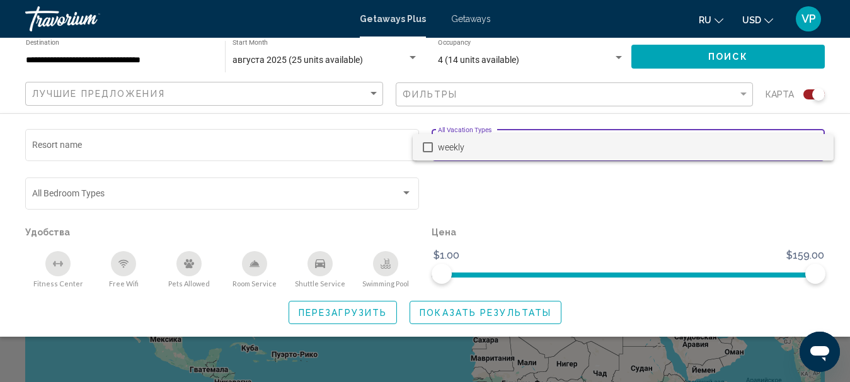
click at [552, 126] on div at bounding box center [425, 191] width 850 height 382
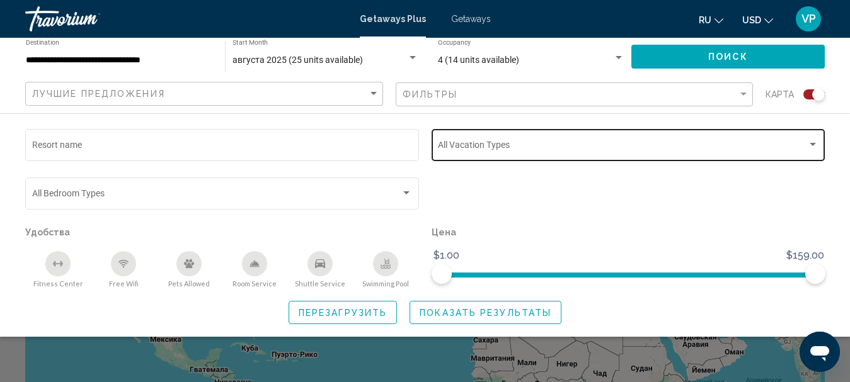
click at [507, 142] on div "Vacation Types All Vacation Types" at bounding box center [628, 144] width 381 height 35
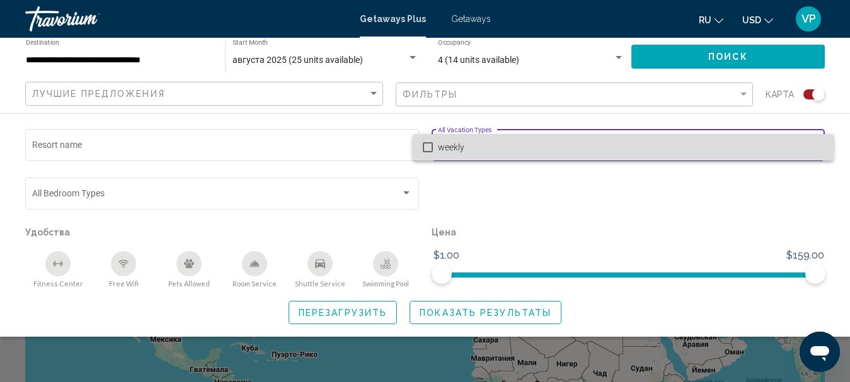
drag, startPoint x: 505, startPoint y: 142, endPoint x: 517, endPoint y: 133, distance: 15.7
click at [514, 135] on span "weekly" at bounding box center [631, 147] width 386 height 26
click at [500, 146] on span "weekly" at bounding box center [631, 147] width 386 height 26
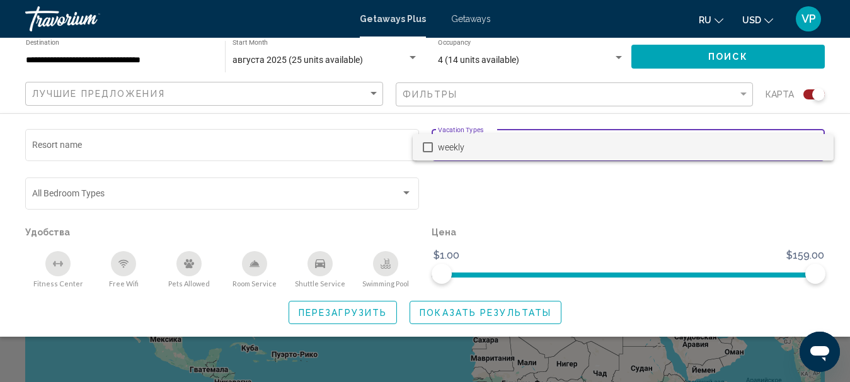
drag, startPoint x: 572, startPoint y: 118, endPoint x: 559, endPoint y: 123, distance: 14.2
click at [571, 120] on div at bounding box center [425, 191] width 850 height 382
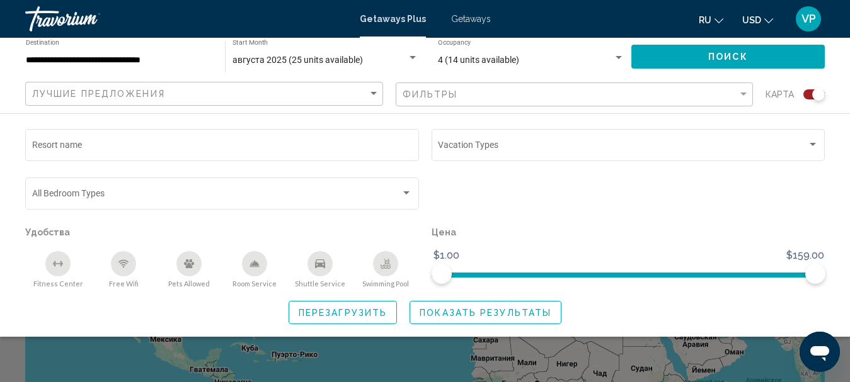
scroll to position [126, 0]
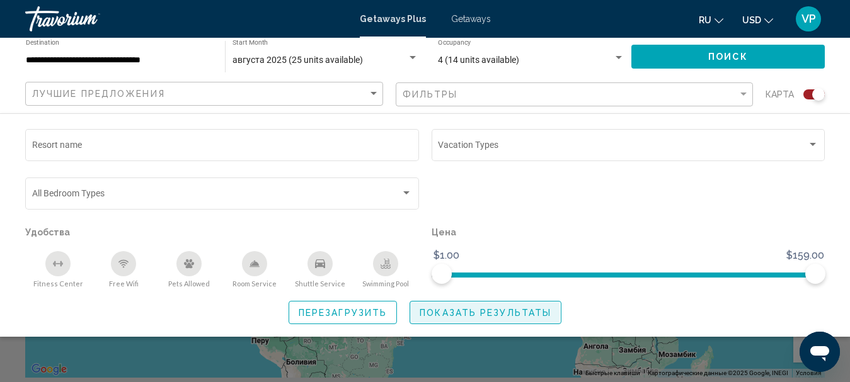
click at [443, 313] on span "Показать результаты" at bounding box center [486, 313] width 132 height 10
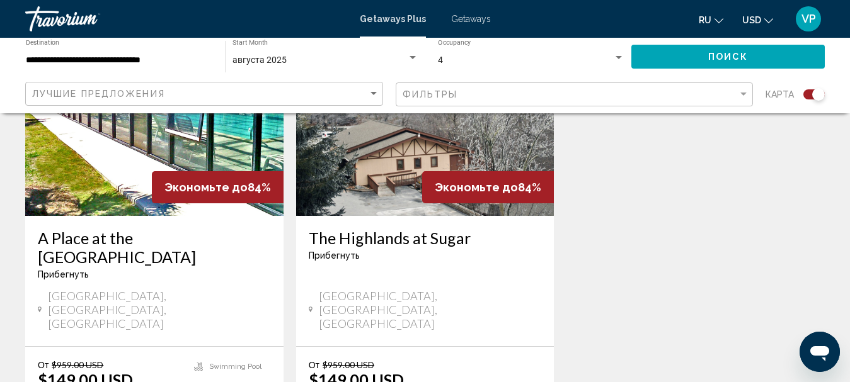
scroll to position [1071, 0]
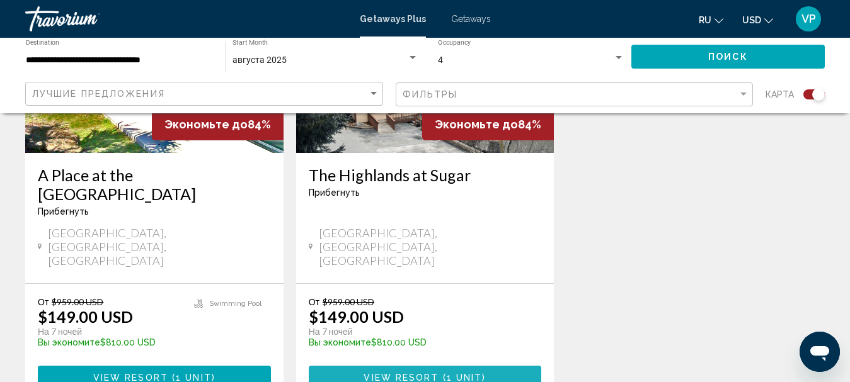
click at [417, 366] on button "View Resort ( 1 unit )" at bounding box center [425, 377] width 233 height 23
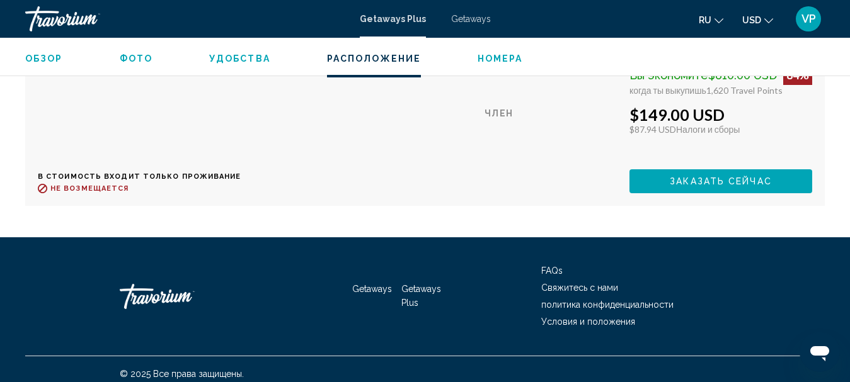
scroll to position [2351, 0]
